Goal: Task Accomplishment & Management: Manage account settings

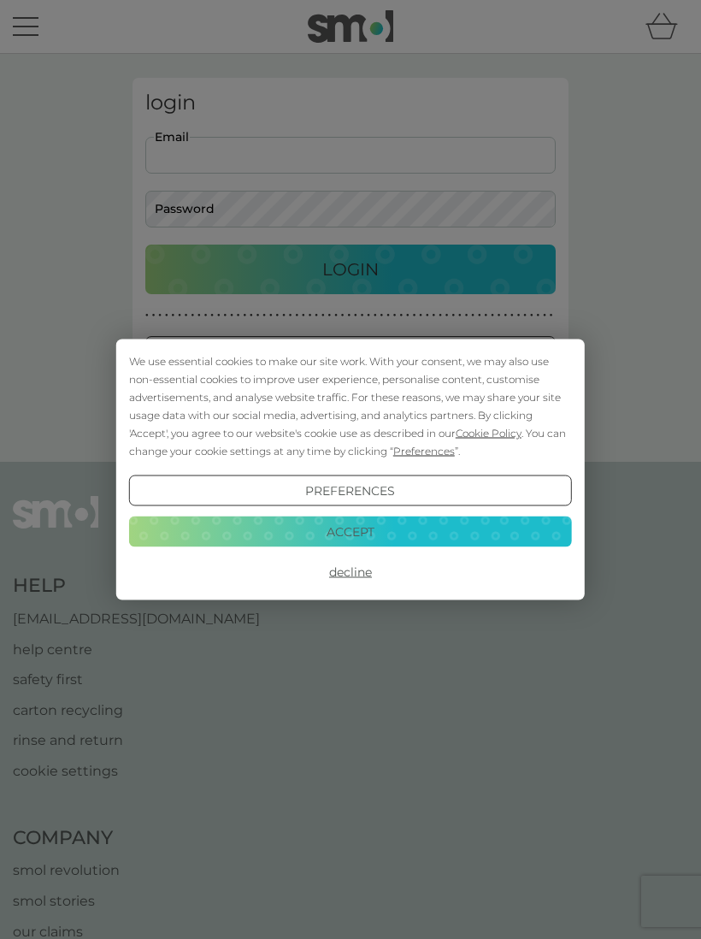
type input "[EMAIL_ADDRESS][DOMAIN_NAME]"
click at [351, 268] on button "Login" at bounding box center [350, 270] width 410 height 50
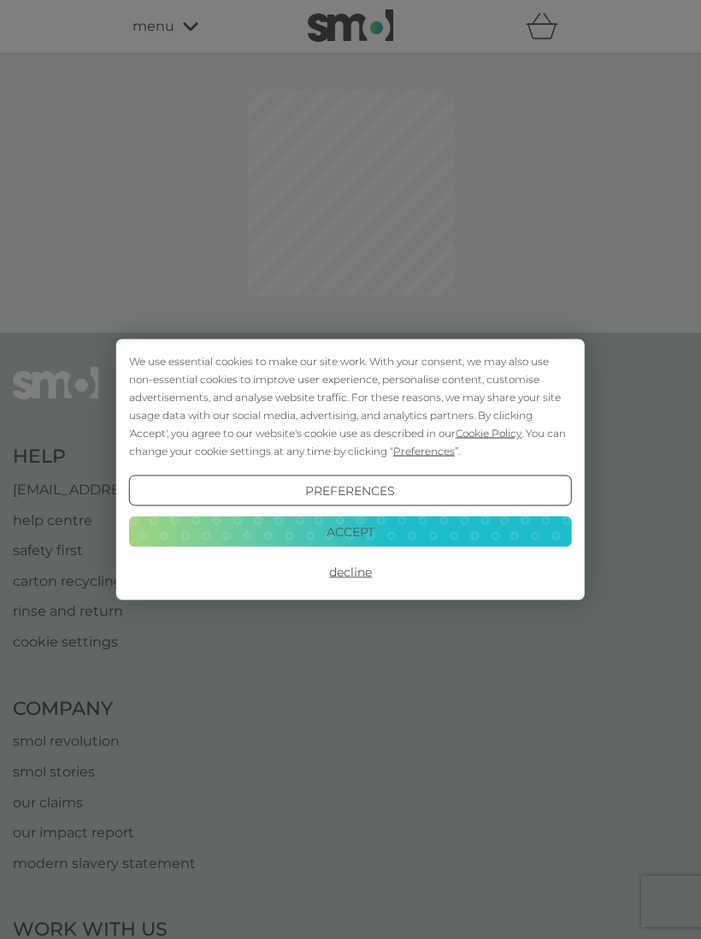
click at [390, 521] on button "Accept" at bounding box center [350, 531] width 443 height 31
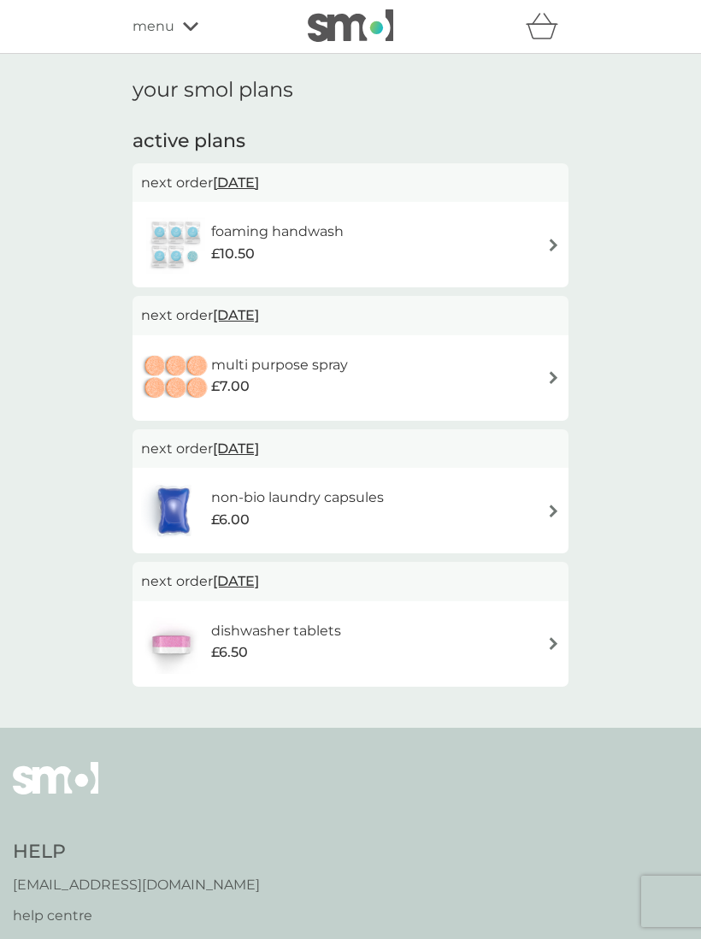
click at [545, 247] on div "foaming handwash £10.50" at bounding box center [350, 245] width 419 height 60
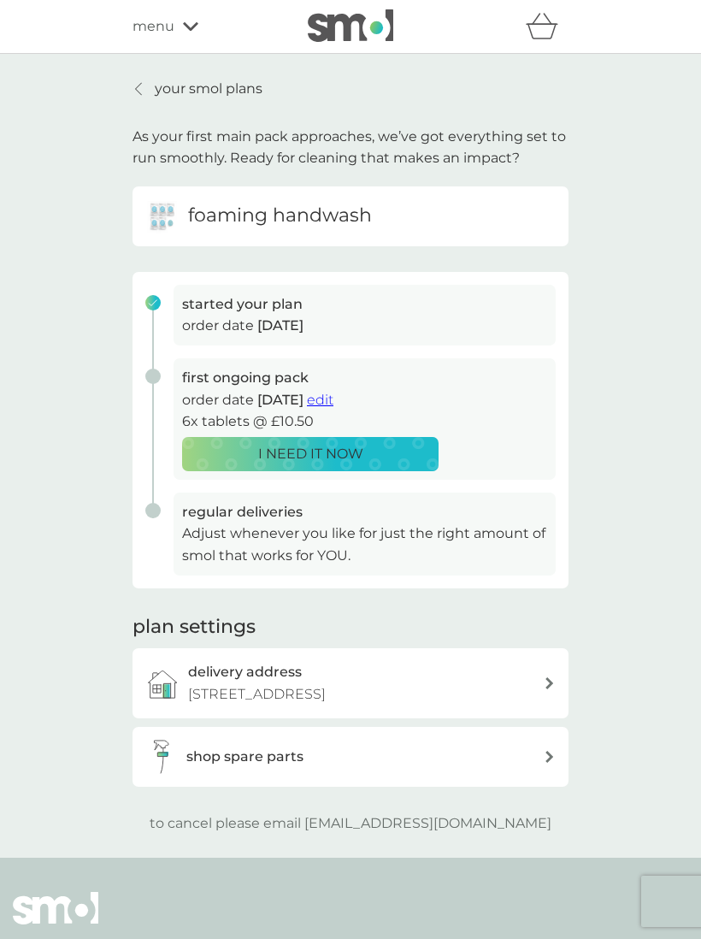
click at [481, 523] on p "Adjust whenever you like for just the right amount of smol that works for YOU." at bounding box center [364, 544] width 365 height 44
click at [545, 680] on div at bounding box center [550, 683] width 12 height 12
click at [344, 209] on h6 "foaming handwash" at bounding box center [280, 216] width 184 height 27
click at [297, 315] on p "order date [DATE]" at bounding box center [364, 326] width 365 height 22
click at [304, 392] on span "[DATE]" at bounding box center [280, 400] width 46 height 16
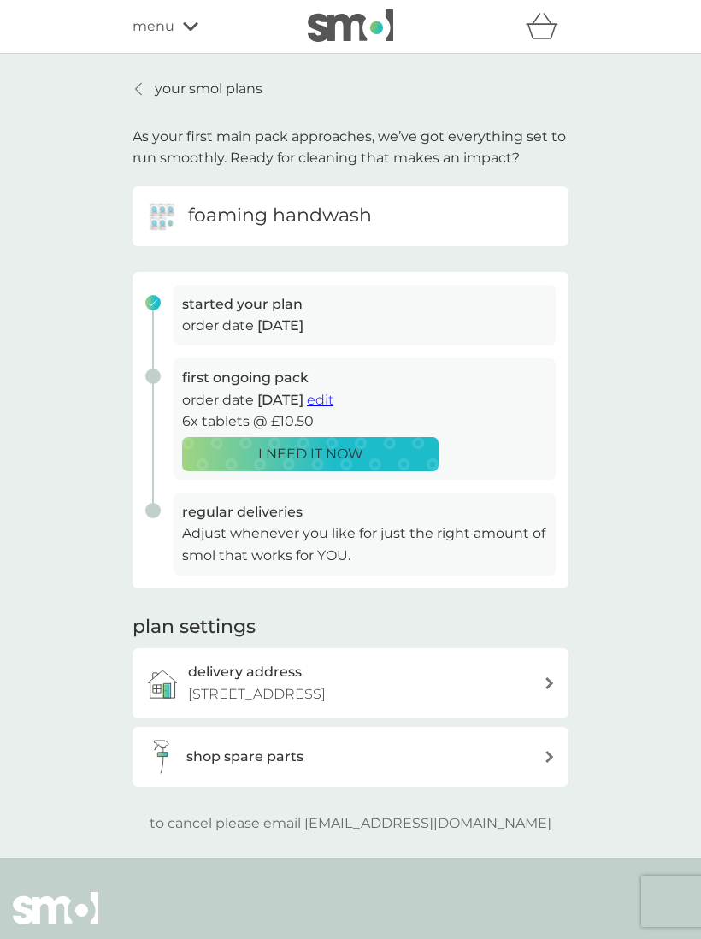
click at [333, 392] on span "edit" at bounding box center [320, 400] width 27 height 16
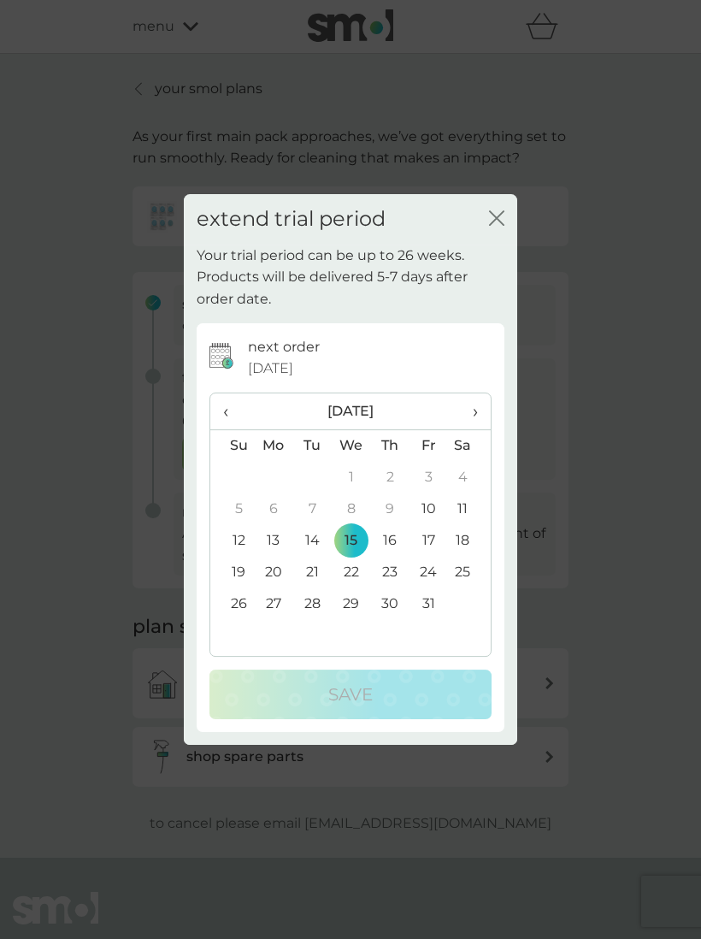
click at [504, 211] on div "extend trial period close" at bounding box center [350, 219] width 333 height 50
click at [503, 211] on div "close" at bounding box center [496, 219] width 15 height 25
click at [493, 224] on icon "close" at bounding box center [493, 218] width 7 height 14
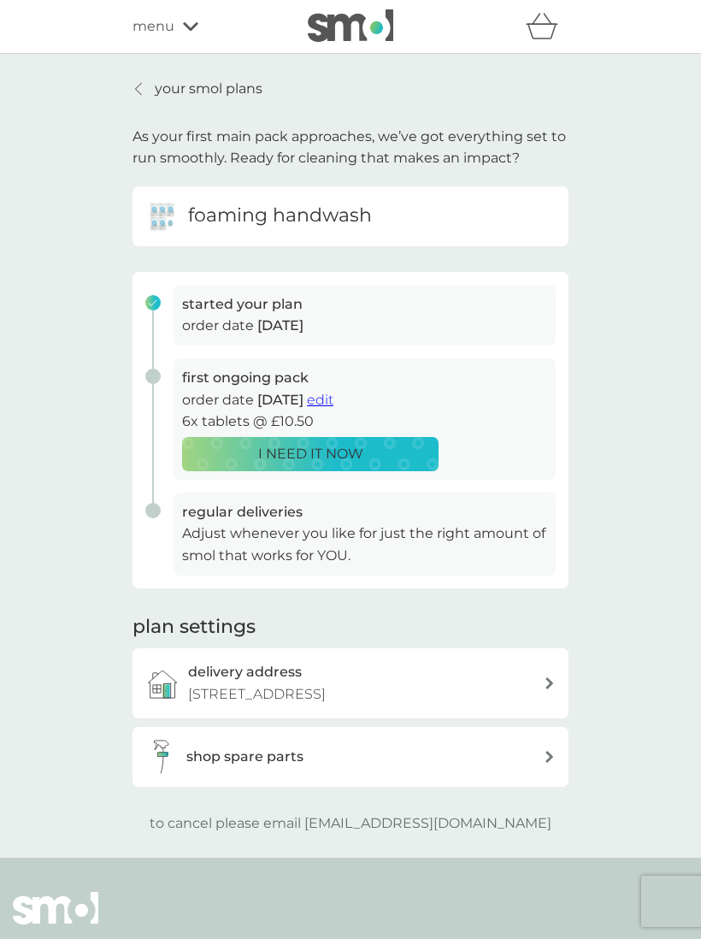
click at [468, 814] on p "to cancel please email [EMAIL_ADDRESS][DOMAIN_NAME]" at bounding box center [351, 823] width 402 height 22
click at [448, 815] on p "to cancel please email [EMAIL_ADDRESS][DOMAIN_NAME]" at bounding box center [351, 823] width 402 height 22
click at [331, 813] on p "to cancel please email [EMAIL_ADDRESS][DOMAIN_NAME]" at bounding box center [351, 823] width 402 height 22
click at [475, 815] on p "to cancel please email [EMAIL_ADDRESS][DOMAIN_NAME]" at bounding box center [351, 823] width 402 height 22
click at [147, 92] on link "your smol plans" at bounding box center [198, 89] width 130 height 22
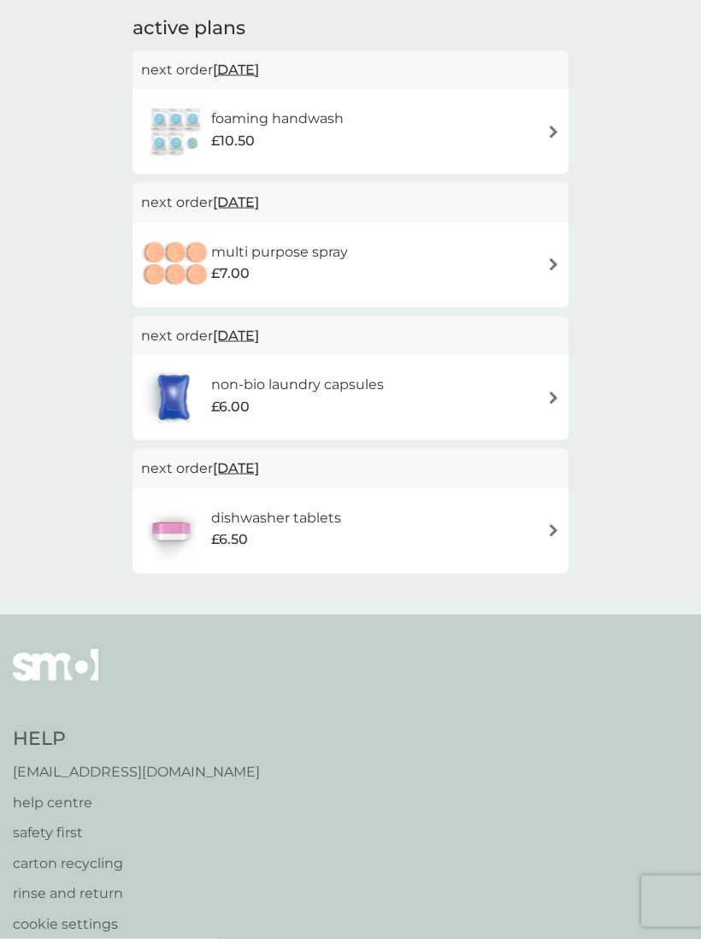
scroll to position [116, 0]
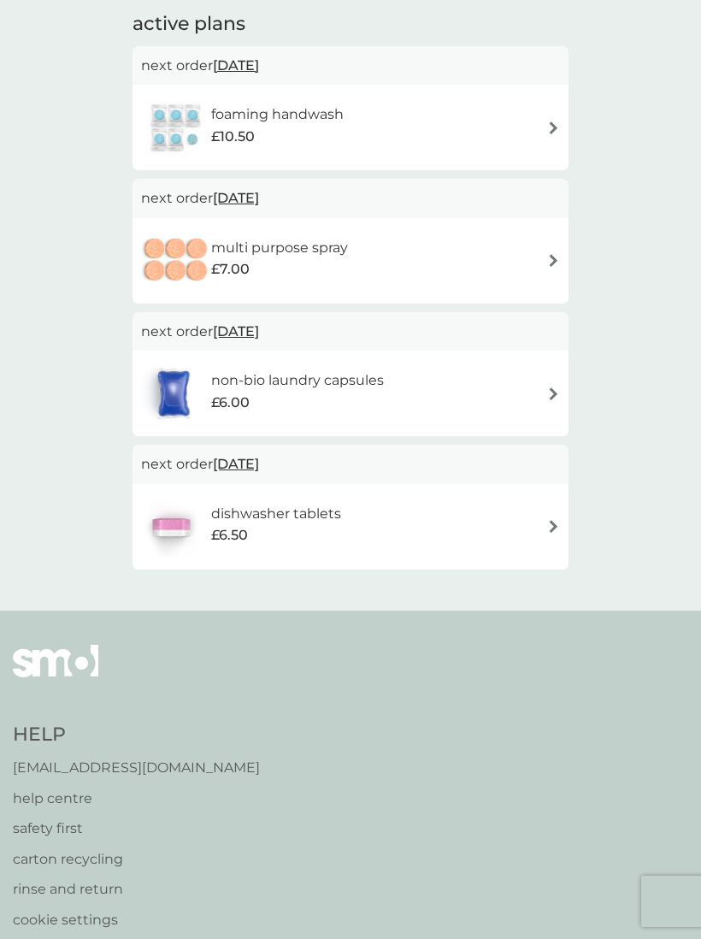
click at [127, 764] on p "[EMAIL_ADDRESS][DOMAIN_NAME]" at bounding box center [136, 768] width 247 height 22
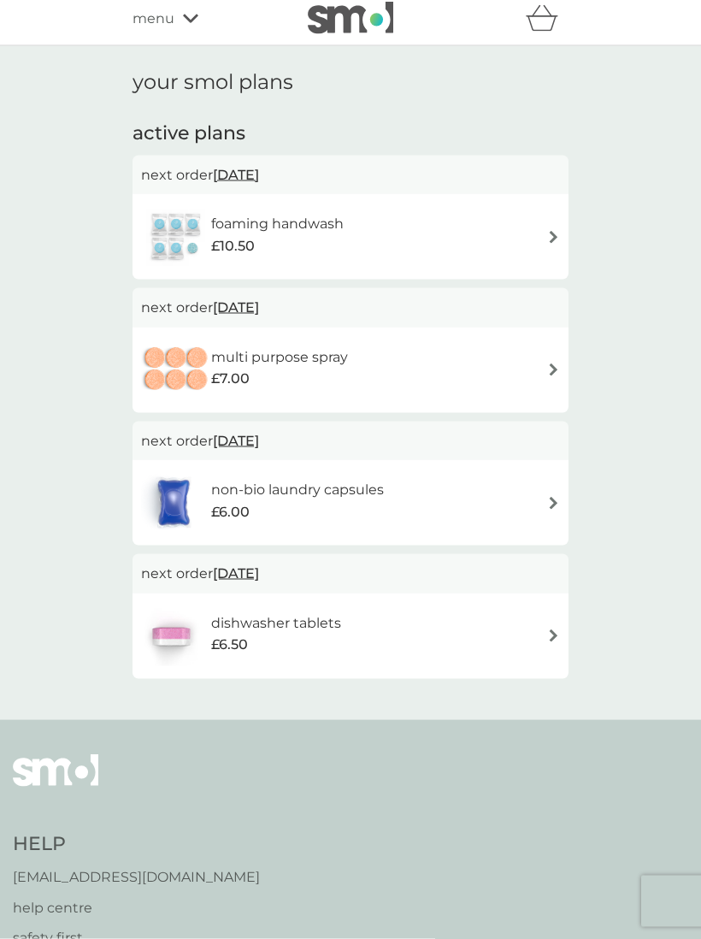
scroll to position [0, 0]
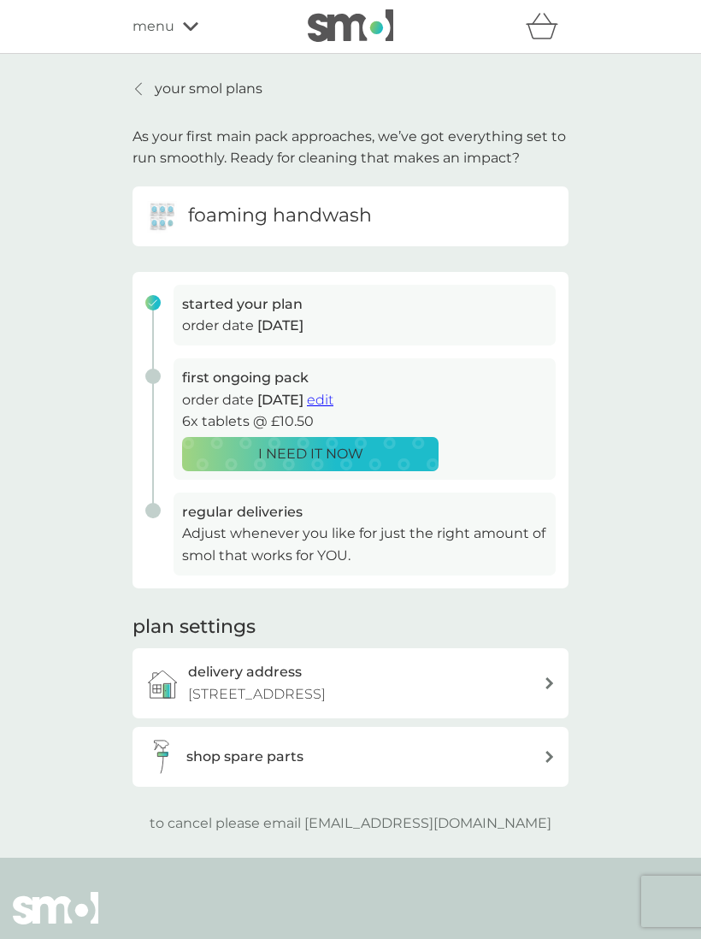
click at [447, 213] on div "foaming handwash" at bounding box center [350, 216] width 410 height 34
click at [333, 223] on h6 "foaming handwash" at bounding box center [280, 216] width 184 height 27
click at [150, 89] on link "your smol plans" at bounding box center [198, 89] width 130 height 22
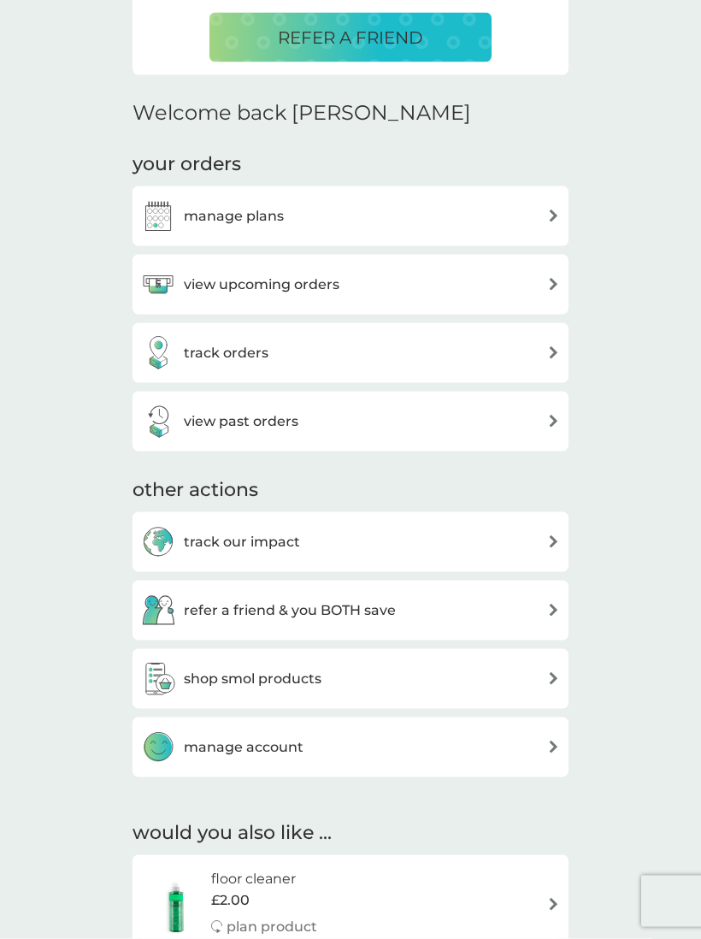
scroll to position [428, 0]
click at [540, 739] on div "manage account" at bounding box center [350, 746] width 419 height 34
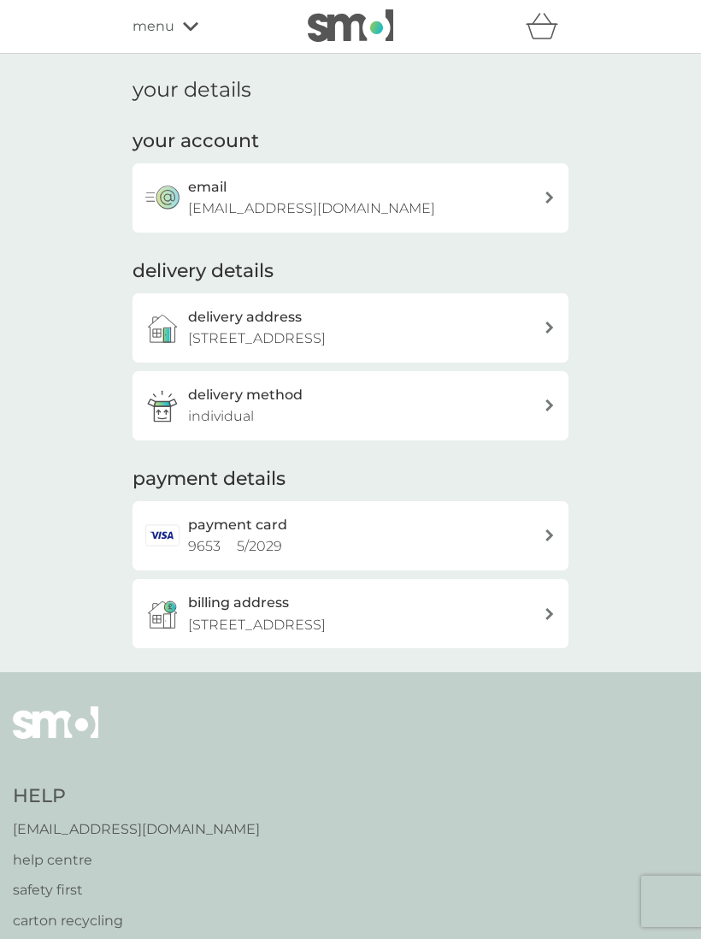
click at [549, 529] on div at bounding box center [550, 535] width 12 height 12
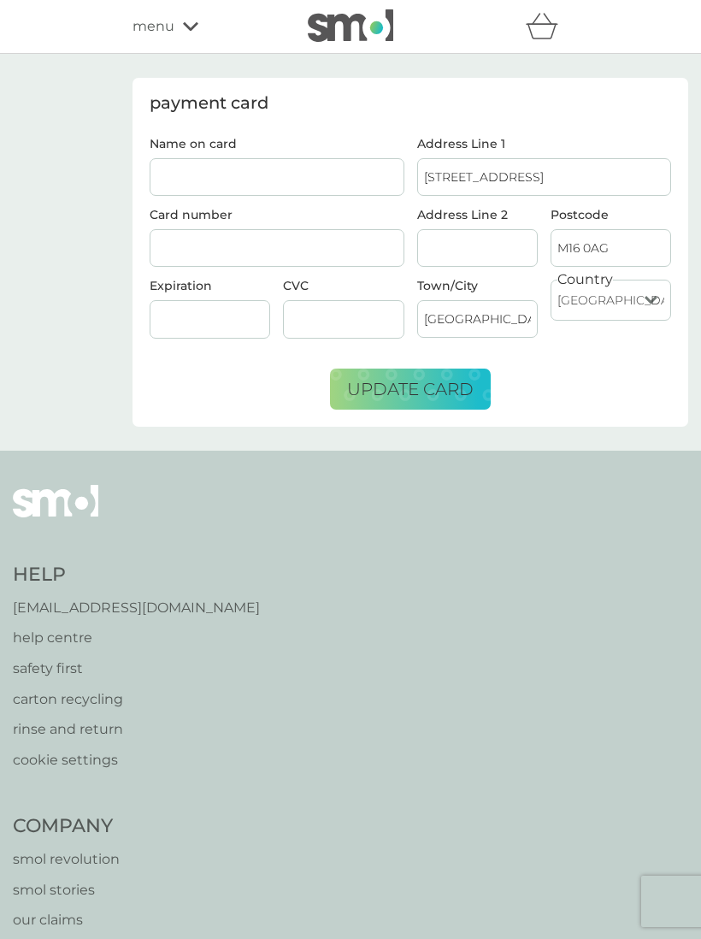
scroll to position [28, 0]
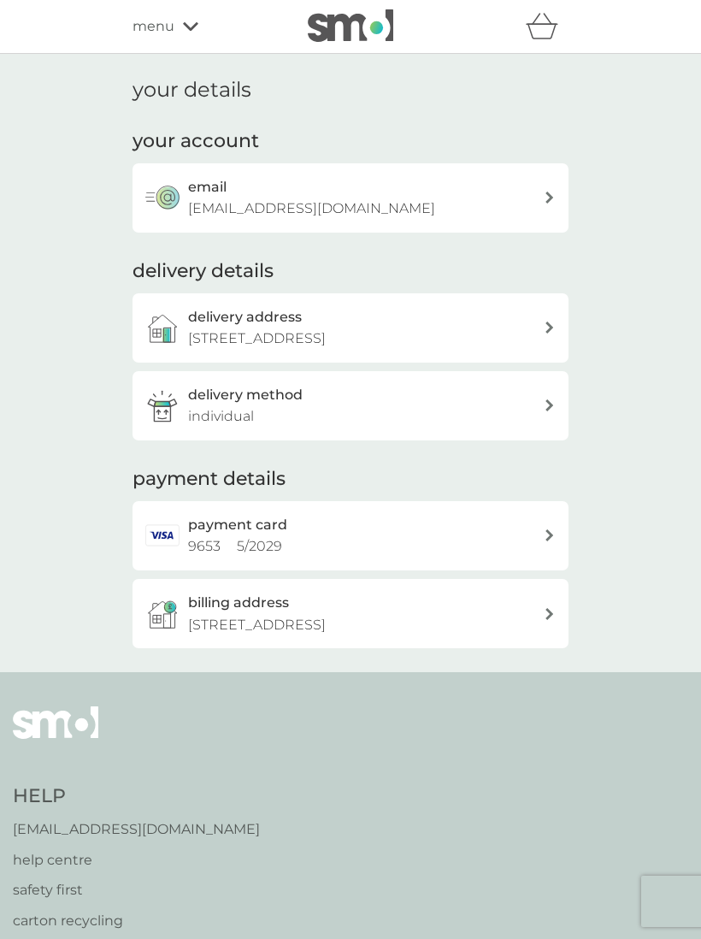
click at [545, 399] on div at bounding box center [550, 405] width 12 height 12
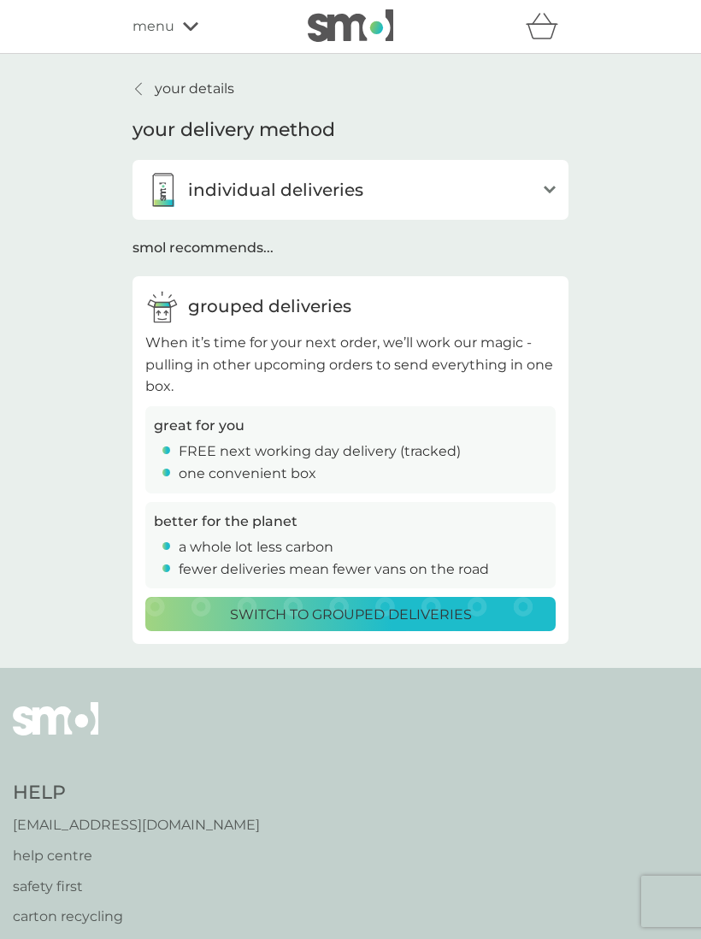
click at [148, 80] on link "your details" at bounding box center [184, 89] width 102 height 22
